Goal: Information Seeking & Learning: Find specific fact

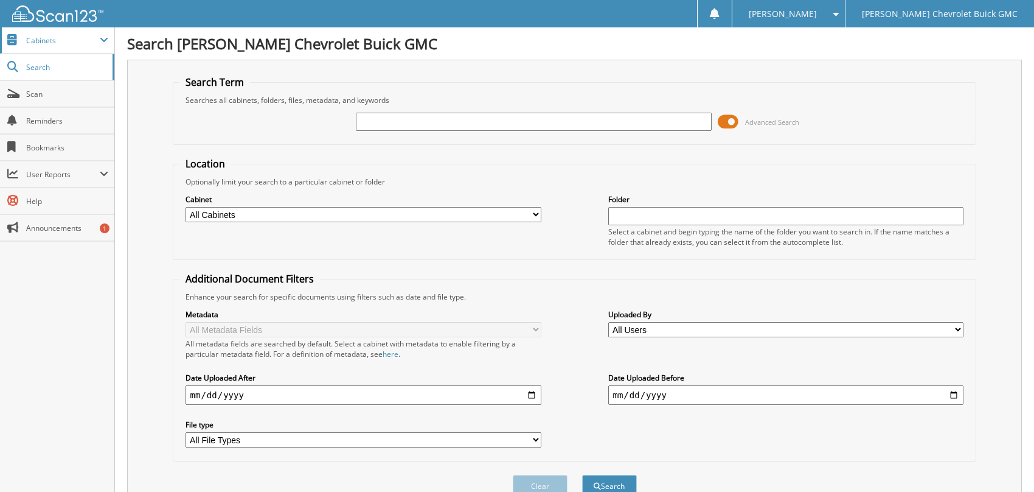
click at [79, 40] on span "Cabinets" at bounding box center [63, 40] width 74 height 10
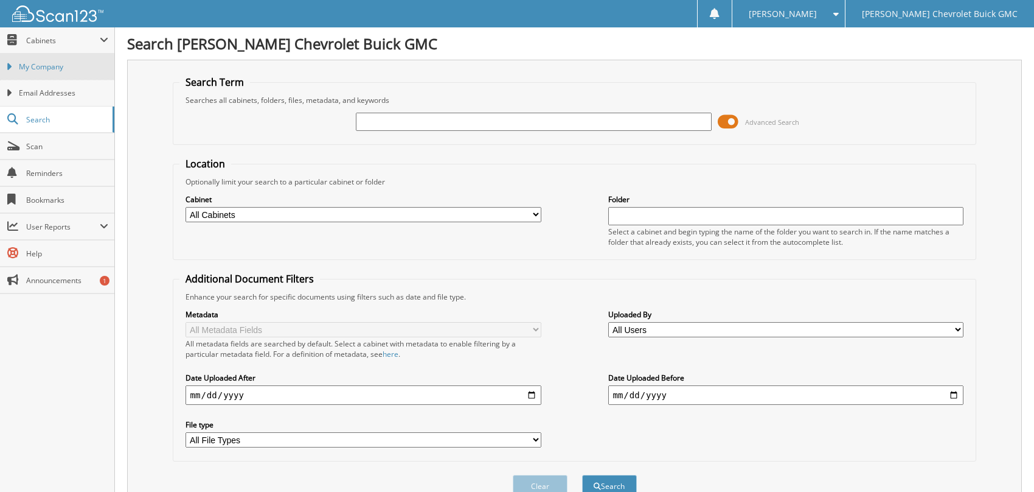
click at [53, 66] on span "My Company" at bounding box center [63, 66] width 89 height 11
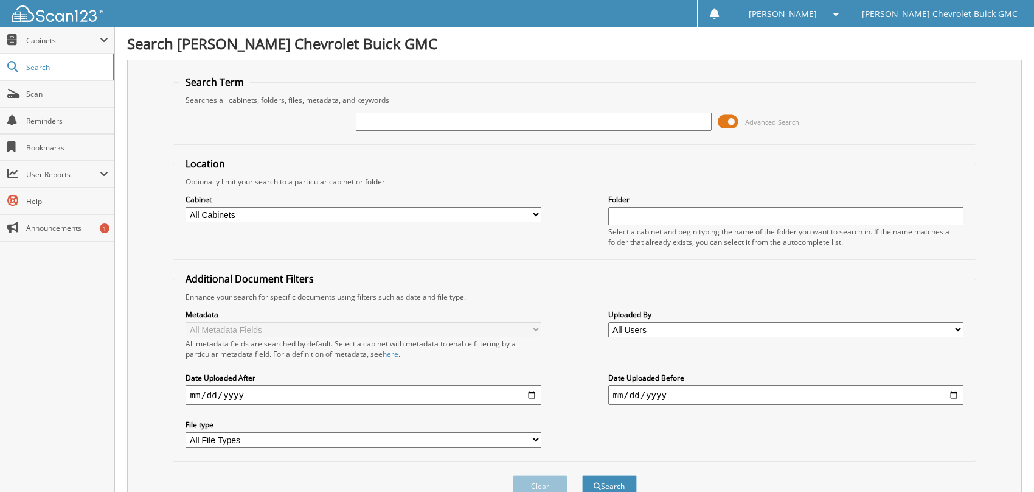
drag, startPoint x: 392, startPoint y: 116, endPoint x: 407, endPoint y: 150, distance: 36.8
click at [394, 128] on input "text" at bounding box center [534, 122] width 356 height 18
type input "234569"
click at [582, 475] on button "Search" at bounding box center [609, 486] width 55 height 23
drag, startPoint x: 549, startPoint y: 478, endPoint x: 568, endPoint y: 441, distance: 41.1
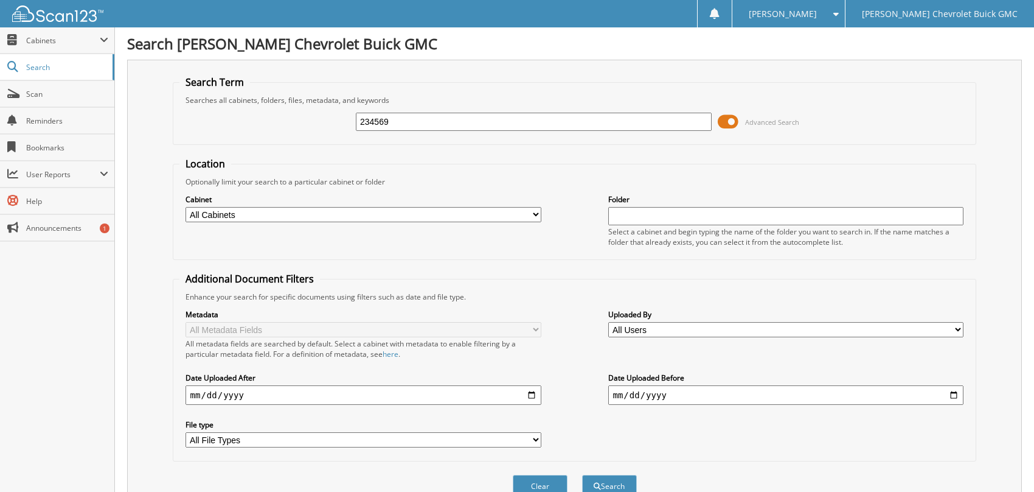
click at [549, 478] on button "Clear" at bounding box center [540, 486] width 55 height 23
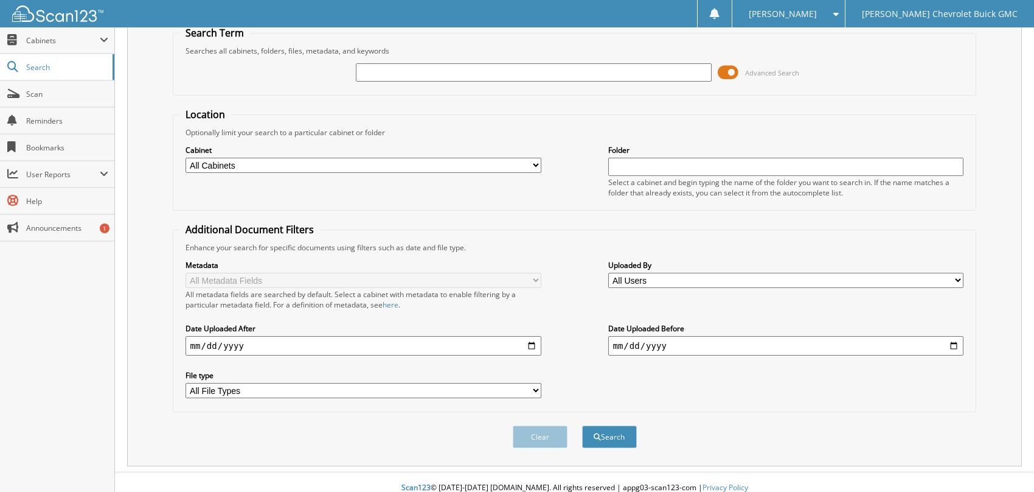
click at [266, 336] on input "date" at bounding box center [364, 345] width 356 height 19
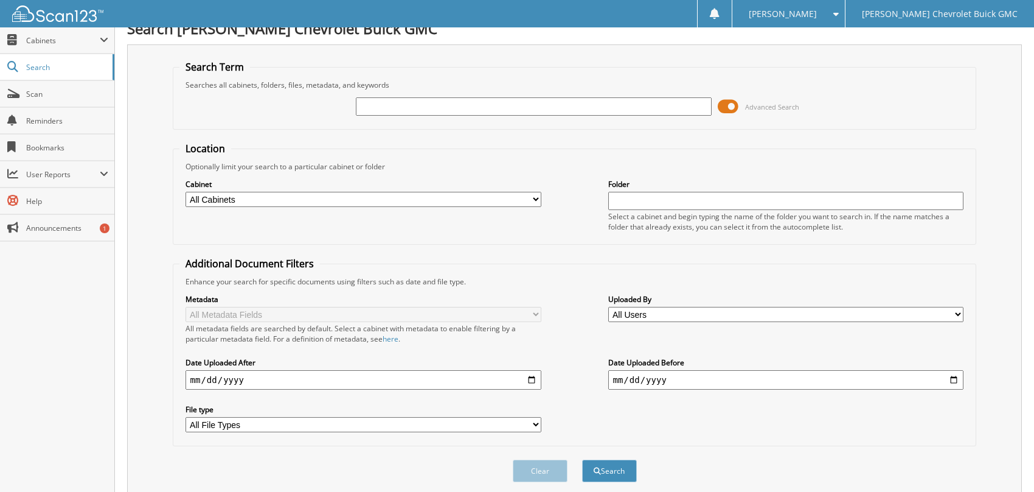
scroll to position [0, 0]
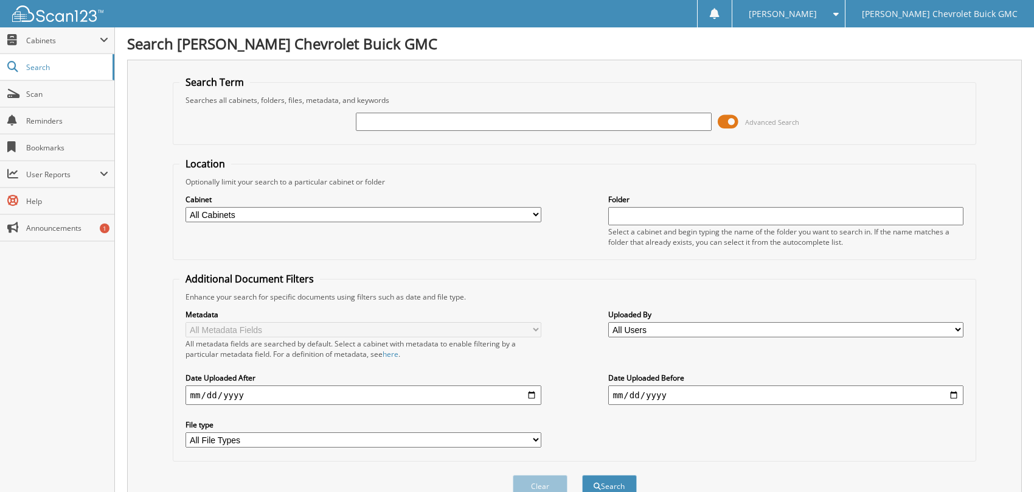
click at [273, 208] on select "All Cabinets PARTS SERVICE RO Needs Filing" at bounding box center [364, 214] width 356 height 15
select select "36963"
click at [186, 207] on select "All Cabinets PARTS SERVICE RO Needs Filing" at bounding box center [364, 214] width 356 height 15
click at [406, 124] on input "text" at bounding box center [534, 122] width 356 height 18
type input "234569"
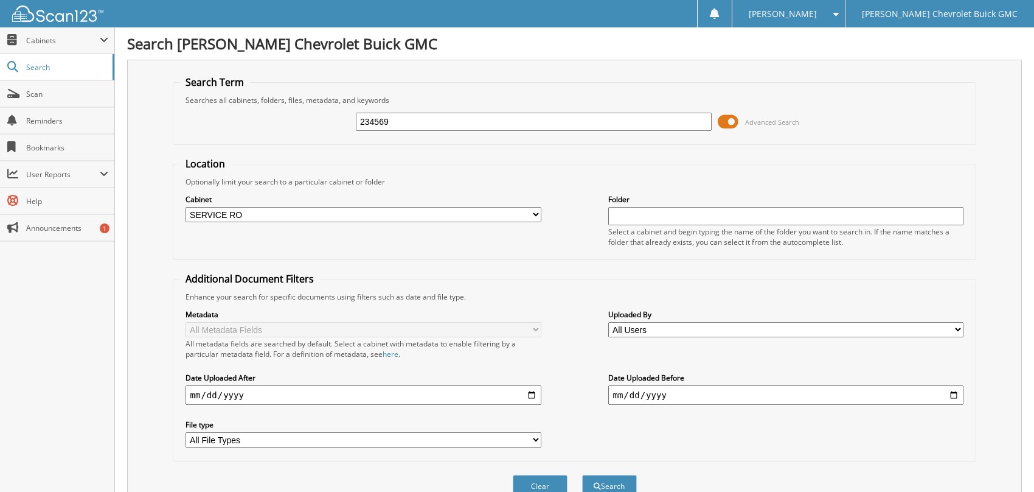
click at [582, 475] on button "Search" at bounding box center [609, 486] width 55 height 23
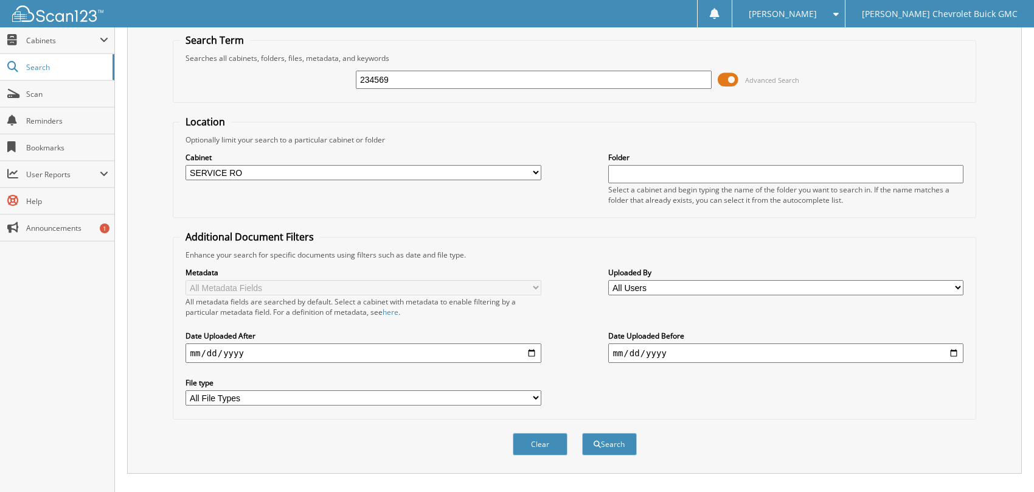
scroll to position [92, 0]
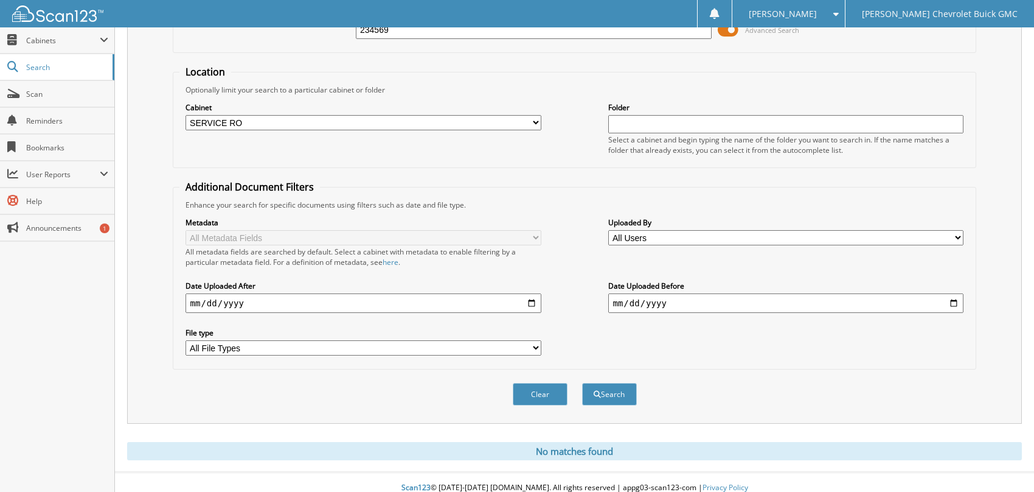
click at [535, 444] on div "No matches found" at bounding box center [574, 451] width 895 height 18
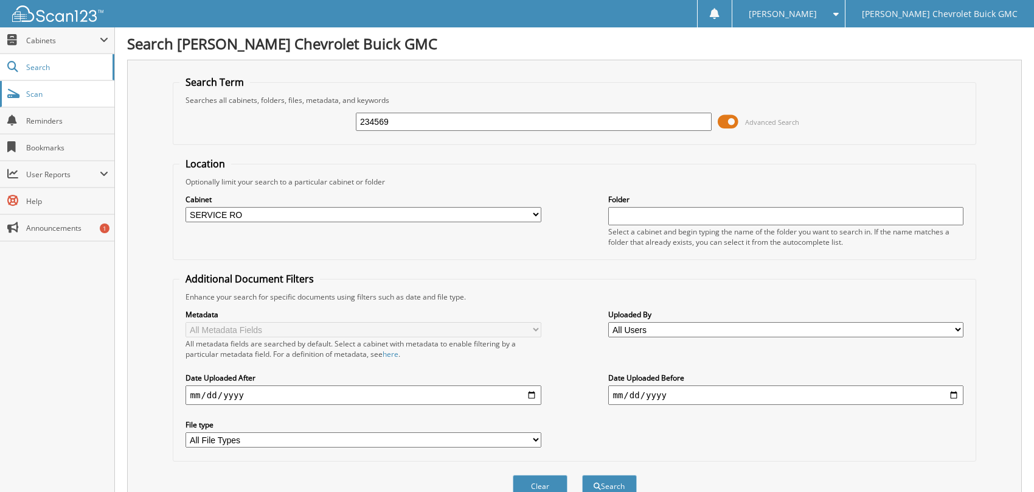
click at [57, 96] on span "Scan" at bounding box center [67, 94] width 82 height 10
select select "36963"
click at [58, 43] on span "Cabinets" at bounding box center [63, 40] width 74 height 10
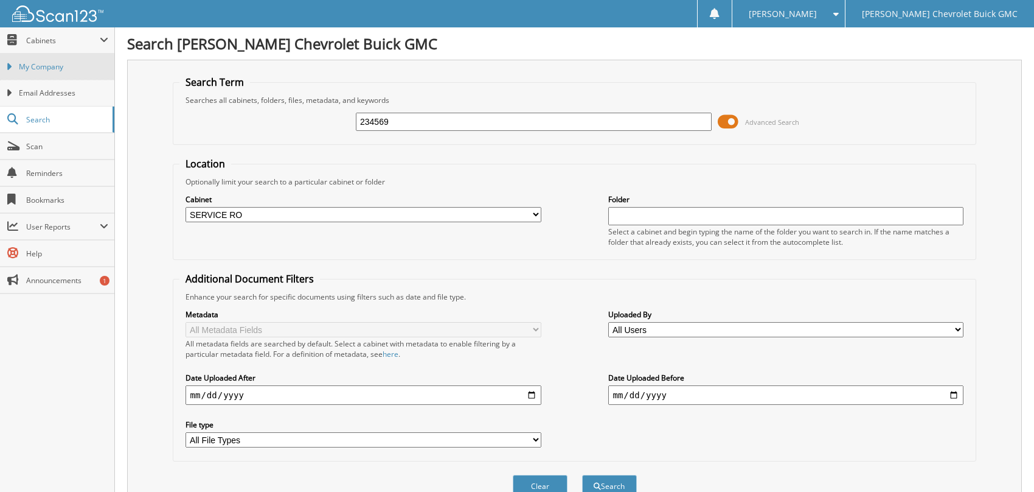
click at [51, 68] on span "My Company" at bounding box center [63, 66] width 89 height 11
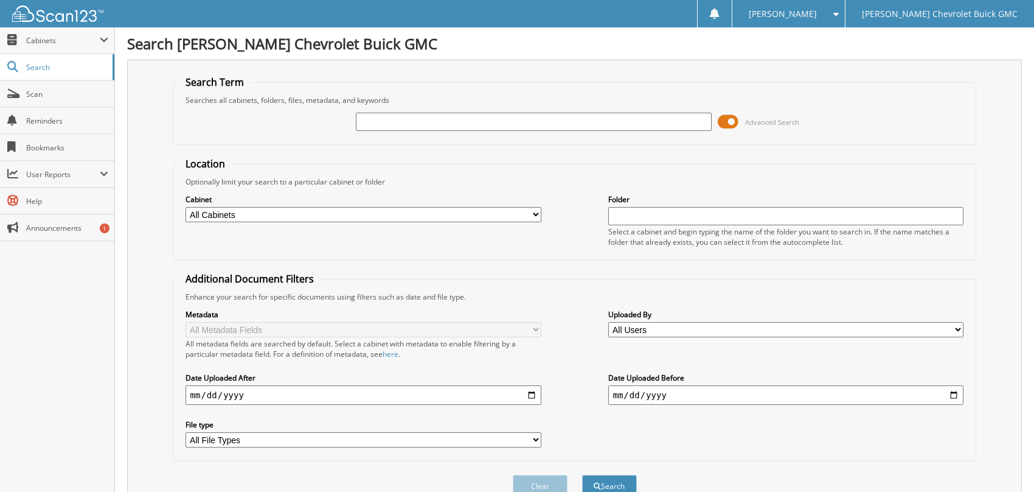
click at [723, 120] on span at bounding box center [728, 122] width 21 height 18
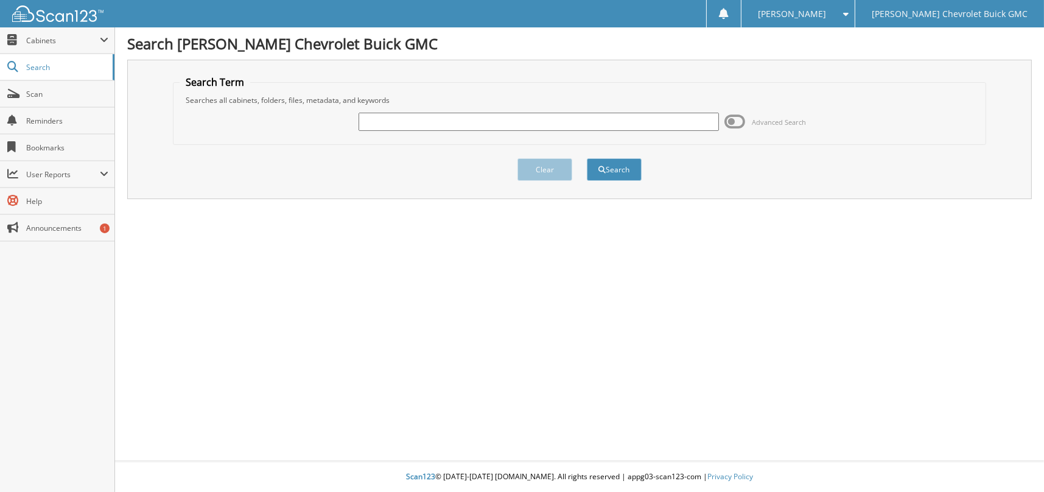
click at [425, 117] on input "text" at bounding box center [538, 122] width 360 height 18
type input "234569"
click at [587, 158] on button "Search" at bounding box center [614, 169] width 55 height 23
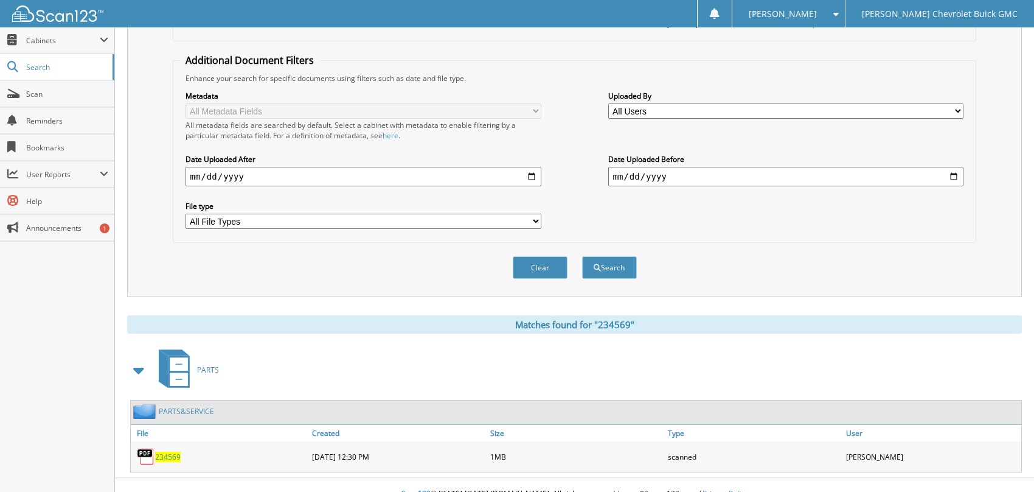
scroll to position [223, 0]
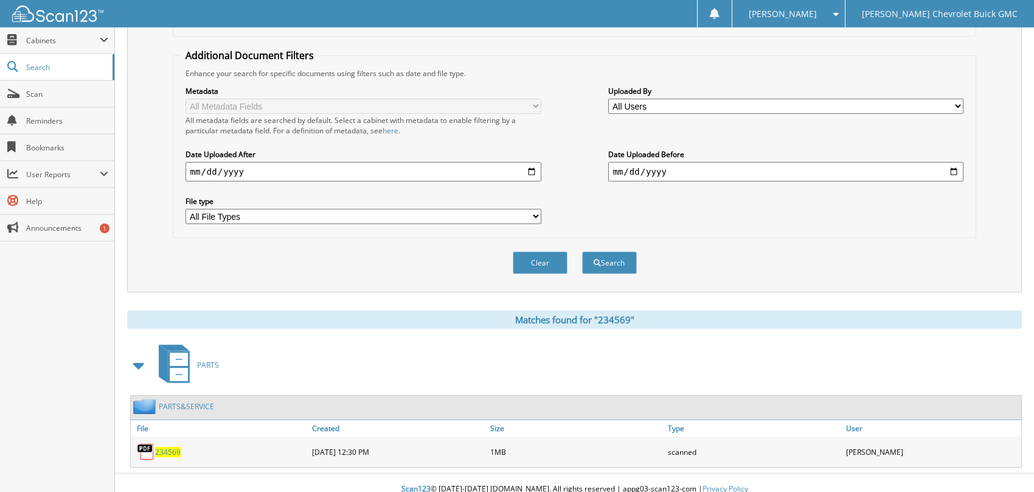
click at [173, 447] on span "234569" at bounding box center [168, 452] width 26 height 10
